Goal: Task Accomplishment & Management: Complete application form

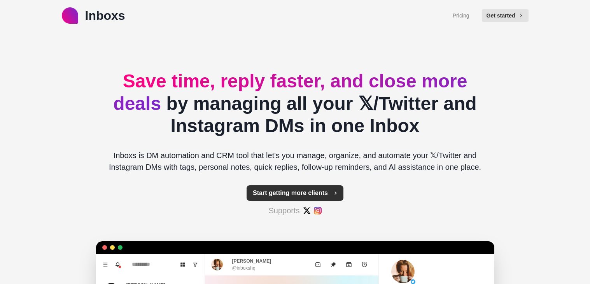
click at [270, 193] on button "Start getting more clients" at bounding box center [295, 194] width 97 height 16
type textarea "*"
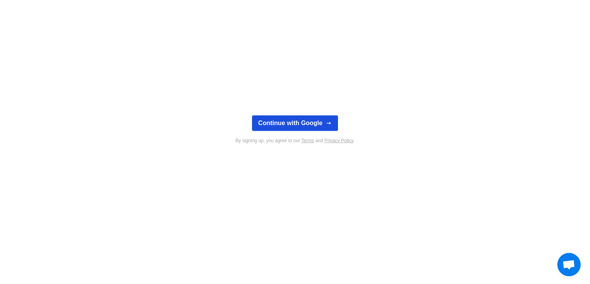
click at [265, 125] on button "Continue with Google" at bounding box center [295, 124] width 86 height 16
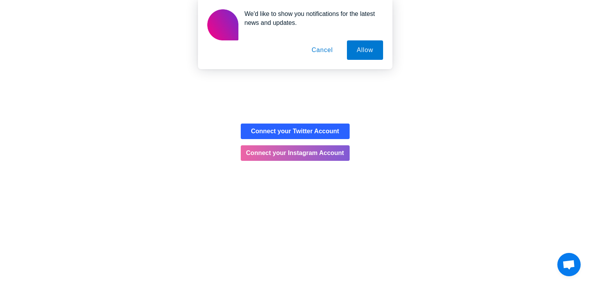
click at [312, 47] on button "Cancel" at bounding box center [322, 49] width 41 height 19
